Goal: Navigation & Orientation: Find specific page/section

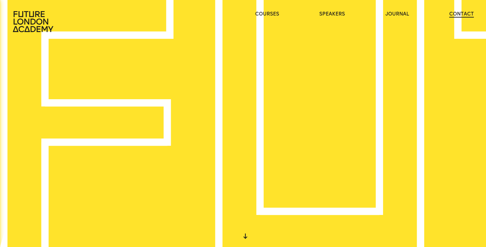
click at [464, 12] on link "contact" at bounding box center [461, 14] width 25 height 7
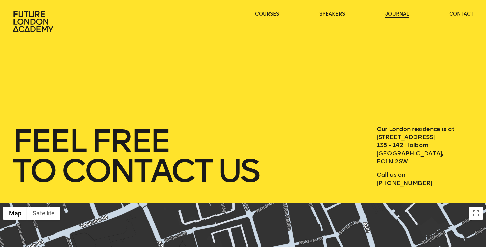
click at [404, 14] on link "journal" at bounding box center [397, 14] width 24 height 7
